Goal: Navigation & Orientation: Understand site structure

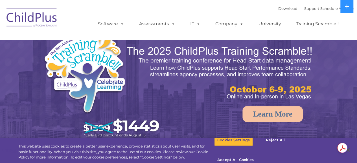
select select "MEDIUM"
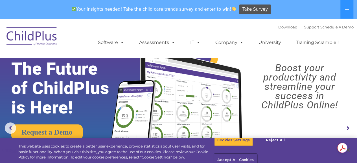
click at [257, 155] on button "Accept All Cookies" at bounding box center [235, 161] width 43 height 12
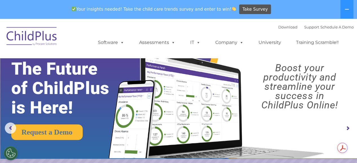
click at [29, 45] on img at bounding box center [32, 37] width 56 height 28
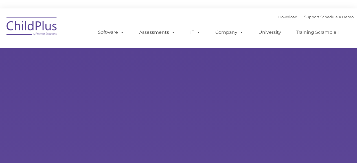
select select "MEDIUM"
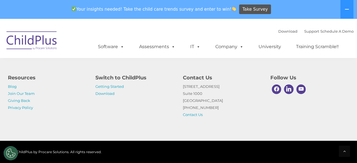
scroll to position [702, 0]
click at [112, 88] on link "Getting Started" at bounding box center [109, 86] width 29 height 5
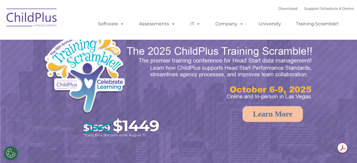
select select "MEDIUM"
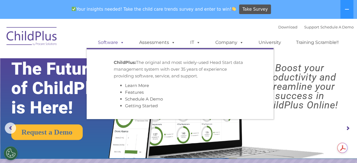
click at [114, 40] on link "Software" at bounding box center [111, 42] width 38 height 11
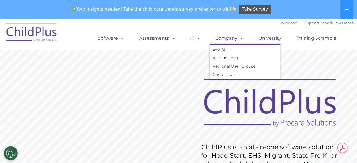
click at [226, 42] on link "Company" at bounding box center [230, 38] width 40 height 11
